Goal: Transaction & Acquisition: Purchase product/service

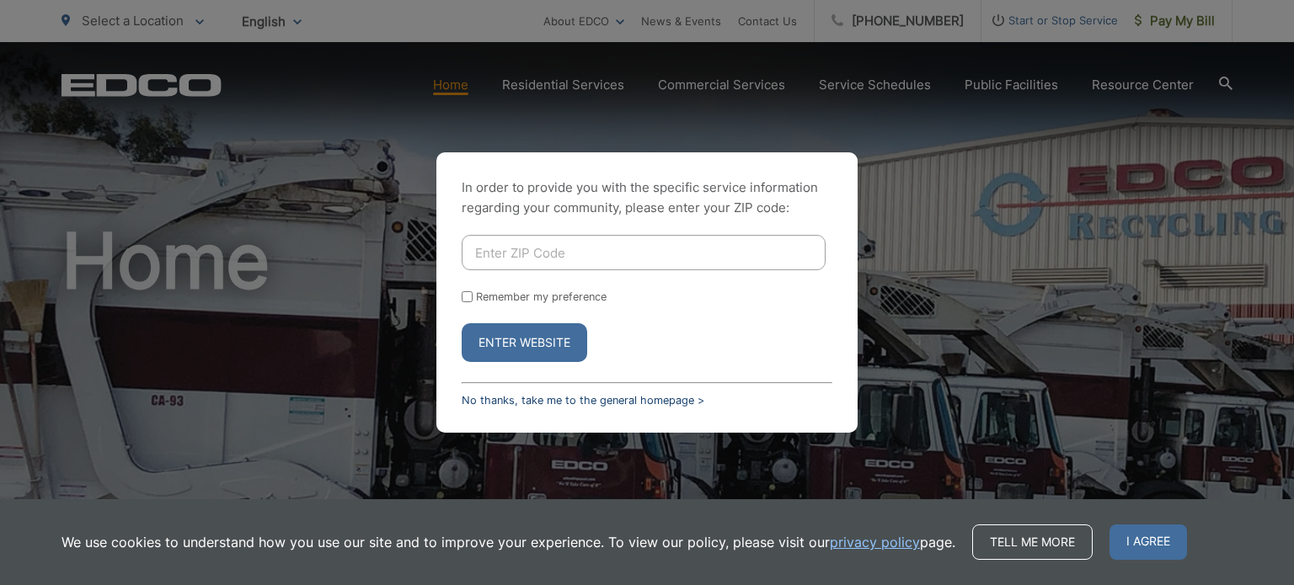
click at [589, 400] on link "No thanks, take me to the general homepage >" at bounding box center [583, 400] width 243 height 13
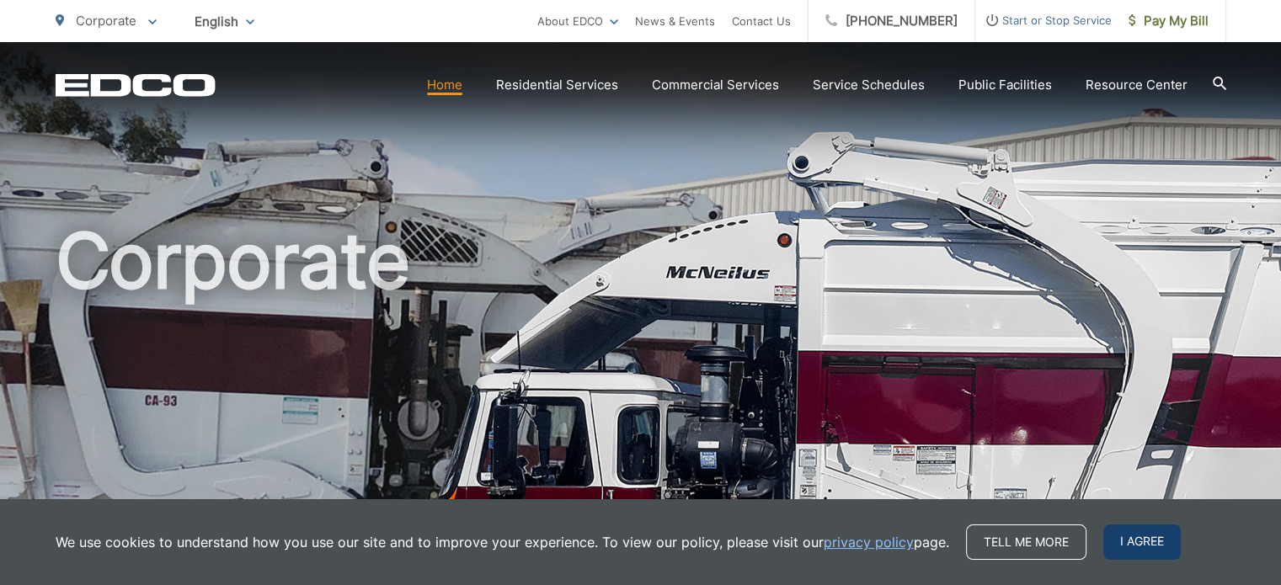
click at [1130, 555] on span "I agree" at bounding box center [1141, 542] width 77 height 35
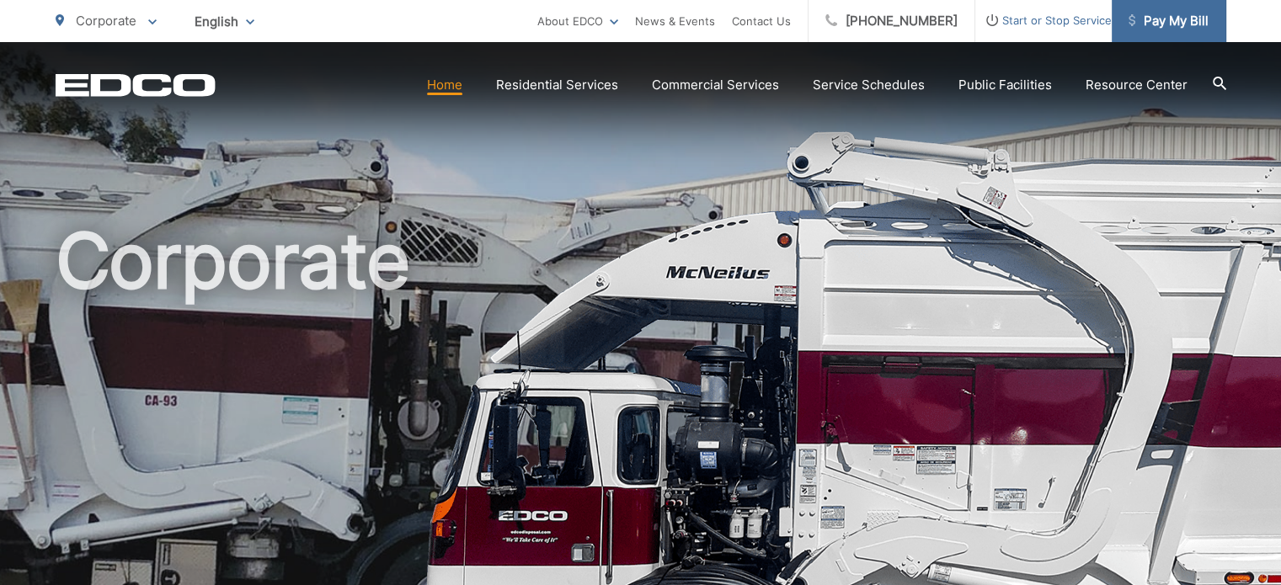
click at [1184, 28] on span "Pay My Bill" at bounding box center [1169, 21] width 80 height 20
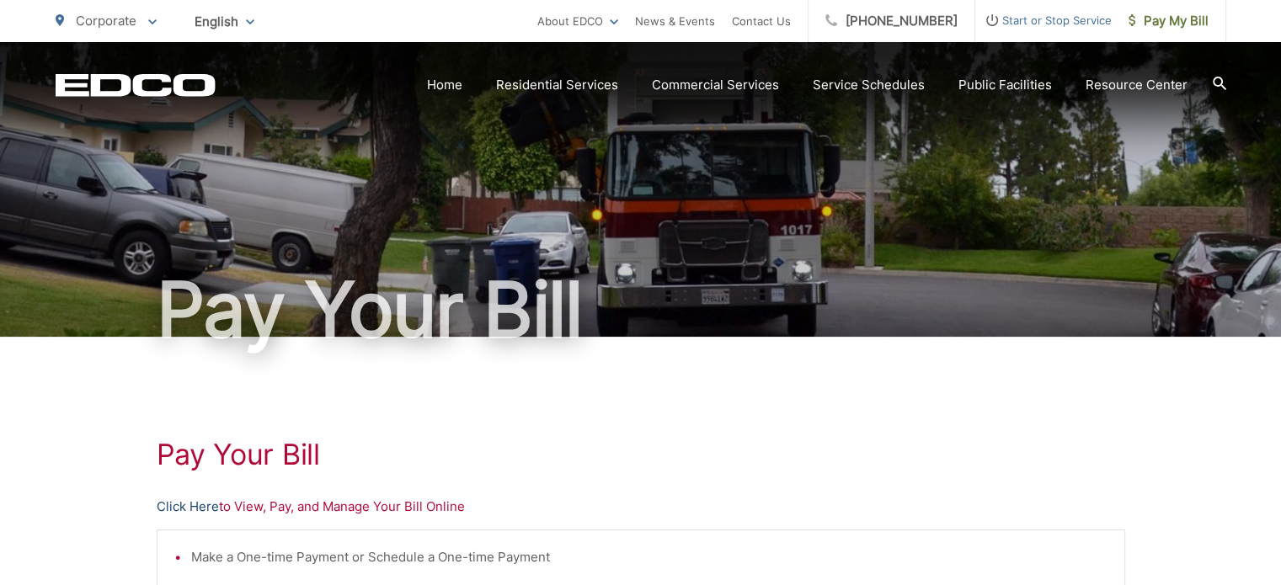
click at [179, 509] on link "Click Here" at bounding box center [188, 507] width 62 height 20
